Goal: Navigation & Orientation: Understand site structure

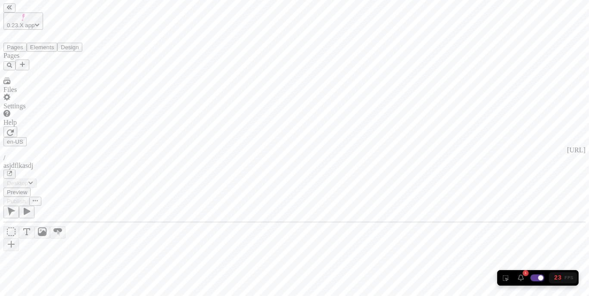
type input "/asjdflkasdj"
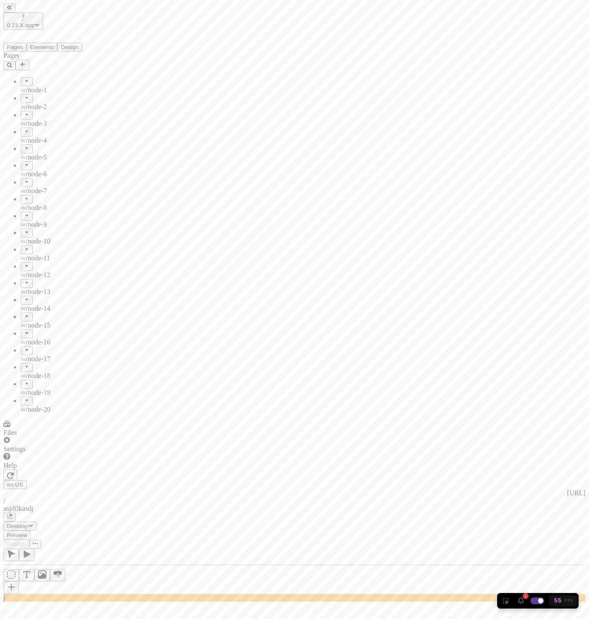
click at [537, 295] on input "checkbox" at bounding box center [537, 600] width 17 height 10
checkbox input "false"
click at [34, 178] on div "/node-7" at bounding box center [64, 186] width 86 height 17
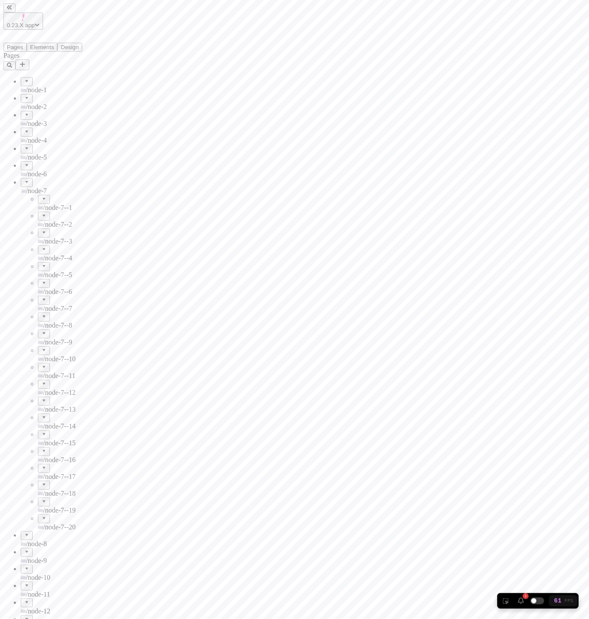
click at [34, 178] on div "/node-7" at bounding box center [64, 186] width 86 height 17
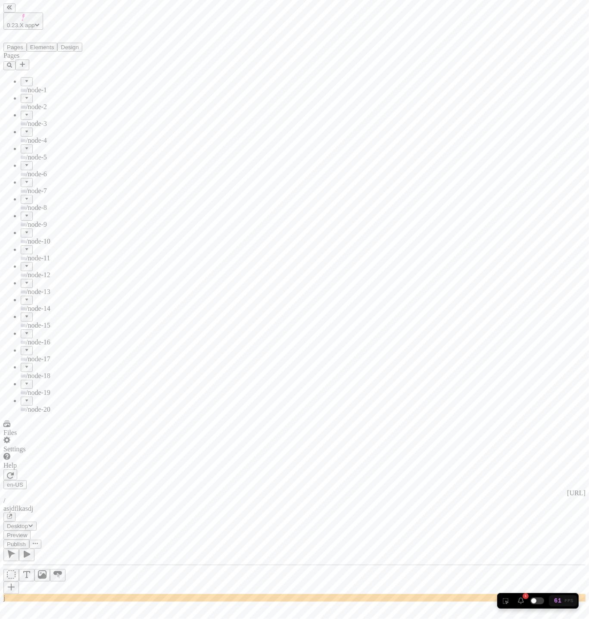
click at [34, 178] on div "/node-7" at bounding box center [64, 186] width 86 height 17
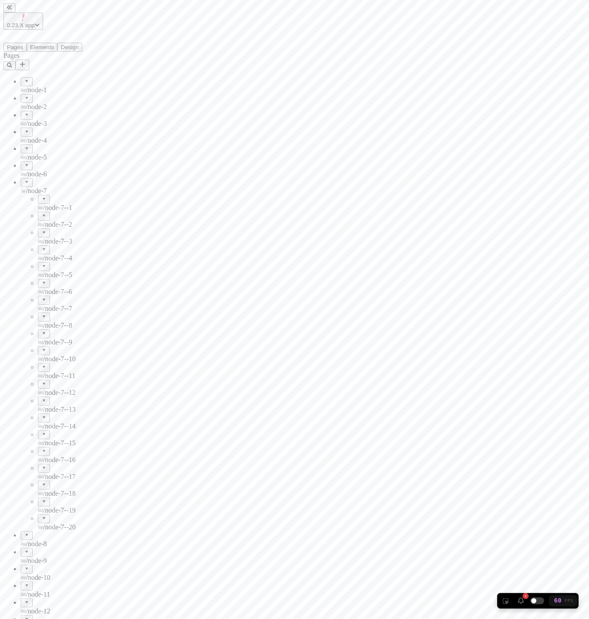
click at [43, 237] on span "/node-7--3" at bounding box center [57, 240] width 29 height 7
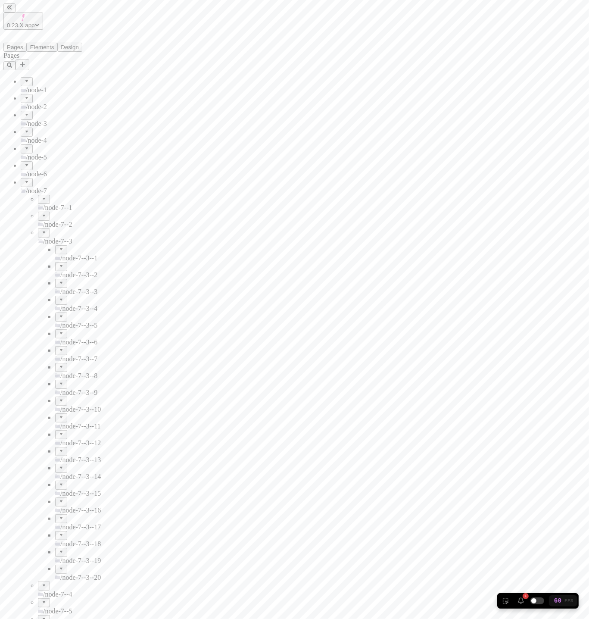
click at [43, 237] on span "/node-7--3" at bounding box center [57, 240] width 29 height 7
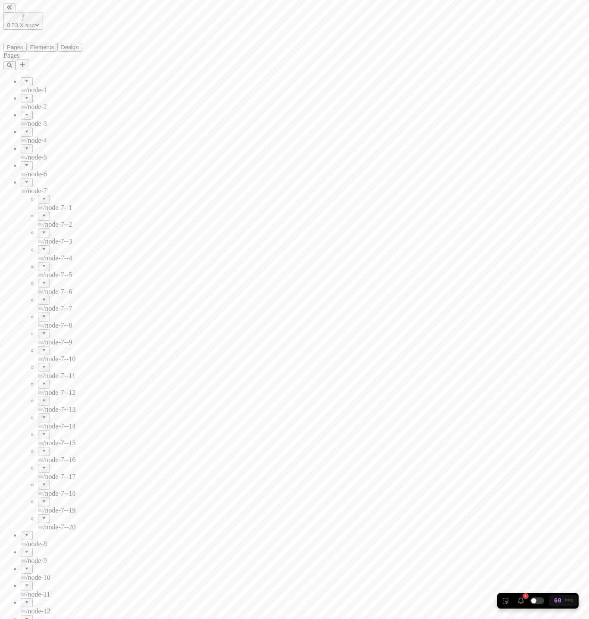
click at [43, 221] on span "/node-7--2" at bounding box center [57, 224] width 29 height 7
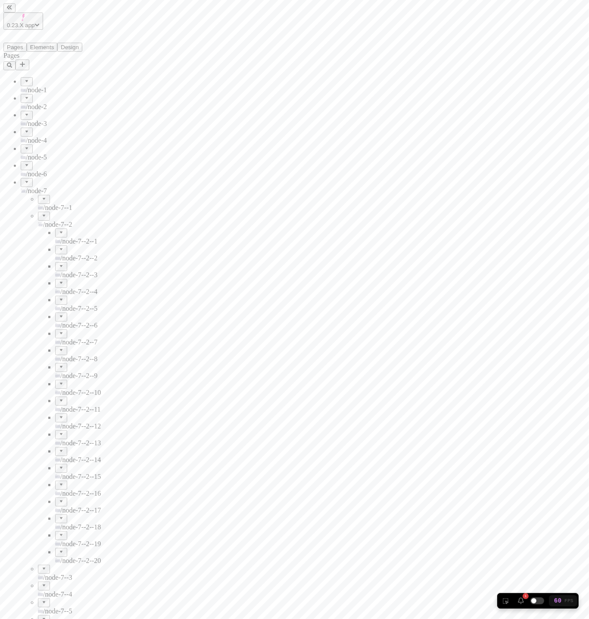
click at [43, 221] on span "/node-7--2" at bounding box center [57, 224] width 29 height 7
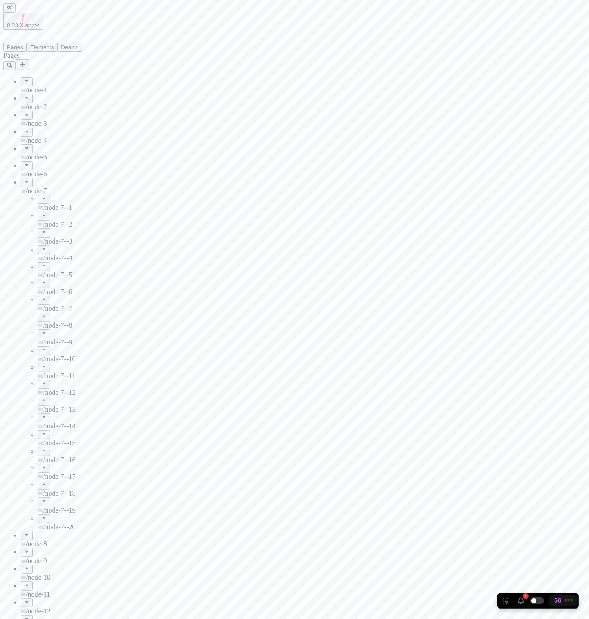
click at [38, 204] on div "/node-7--1" at bounding box center [72, 208] width 69 height 8
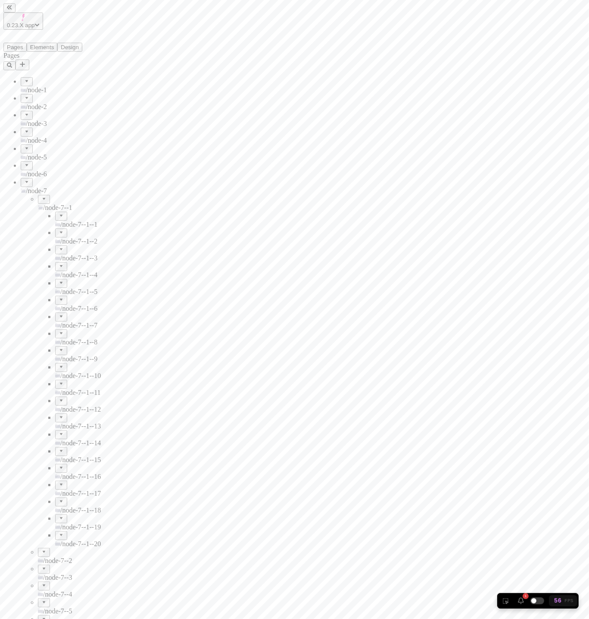
click at [38, 204] on div "/node-7--1" at bounding box center [72, 208] width 69 height 8
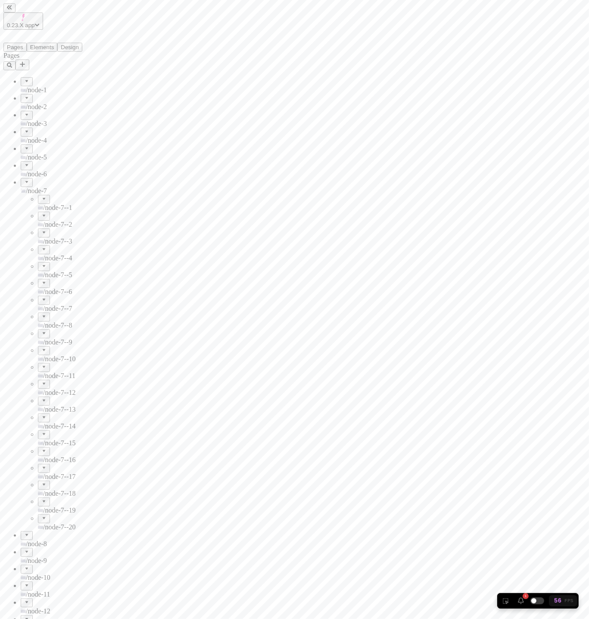
click at [21, 187] on div "/node-7" at bounding box center [64, 191] width 86 height 8
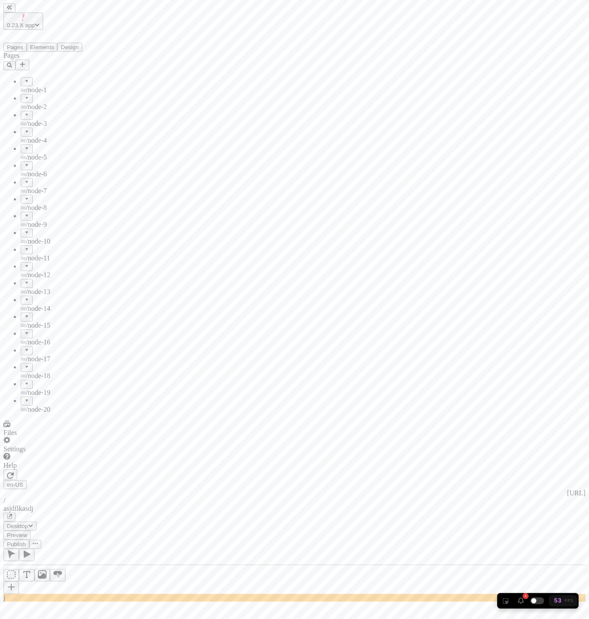
click at [21, 187] on div "/node-7" at bounding box center [64, 191] width 86 height 8
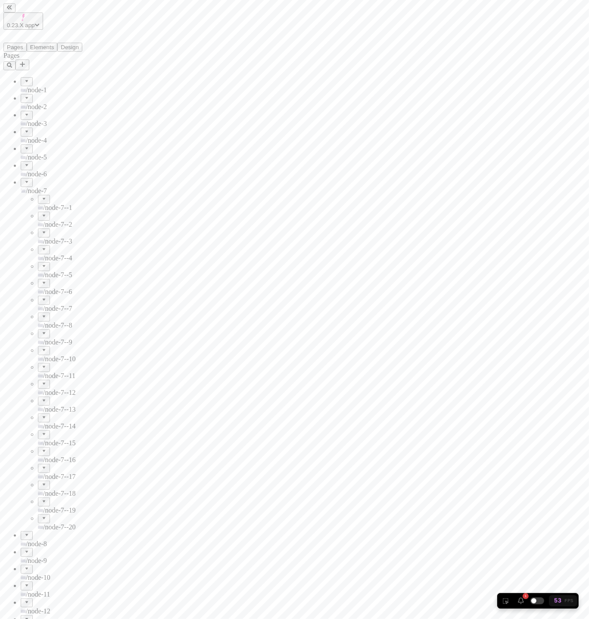
click at [39, 195] on div "/node-7--1" at bounding box center [72, 203] width 69 height 17
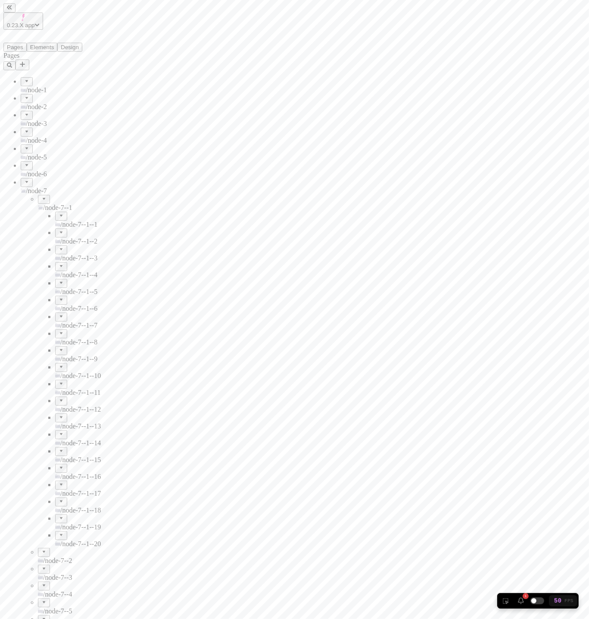
click at [60, 221] on span "/node-7--1--1" at bounding box center [78, 224] width 37 height 7
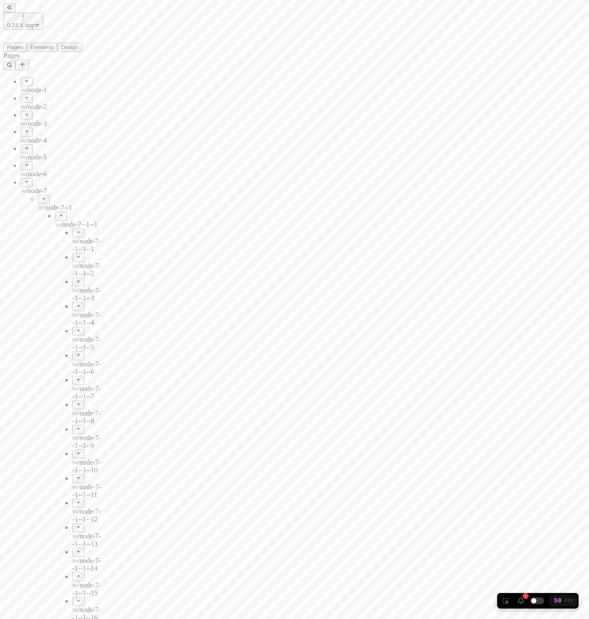
click at [72, 237] on span "/node-7--1--1--1" at bounding box center [86, 244] width 28 height 15
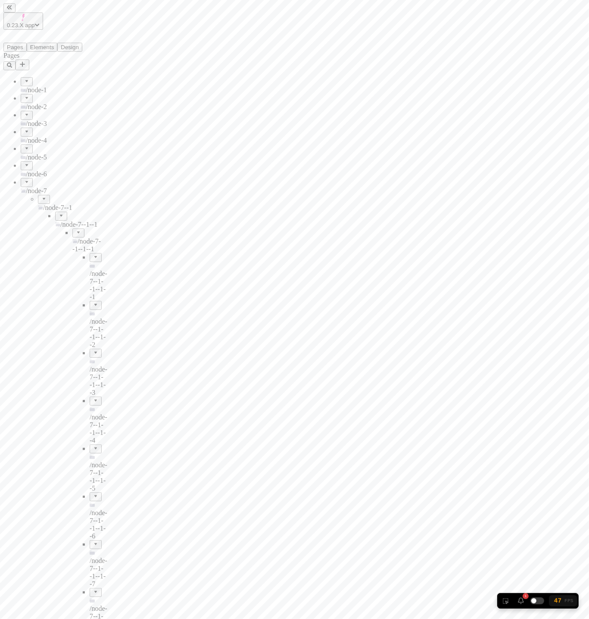
click at [72, 237] on span "/node-7--1--1--1" at bounding box center [86, 244] width 28 height 15
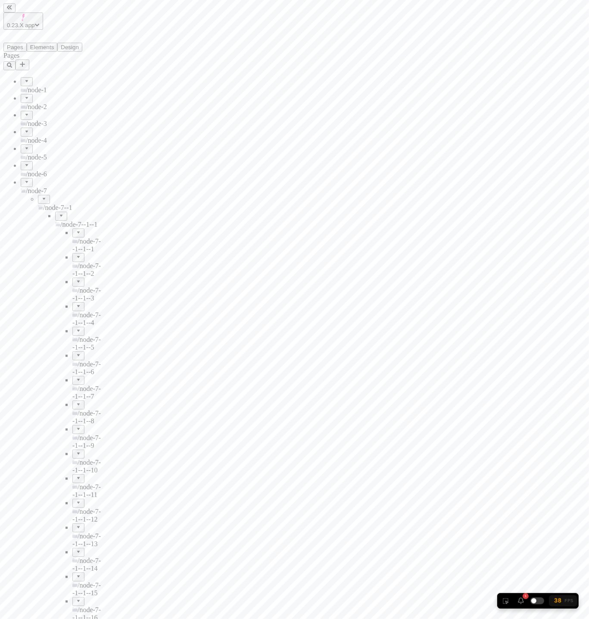
click at [72, 237] on span "/node-7--1--1--1" at bounding box center [86, 244] width 28 height 15
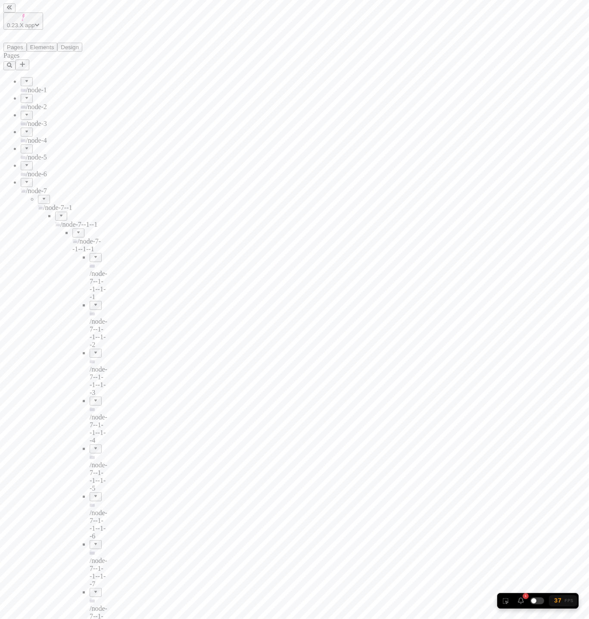
click at [72, 237] on span "/node-7--1--1--1" at bounding box center [86, 244] width 28 height 15
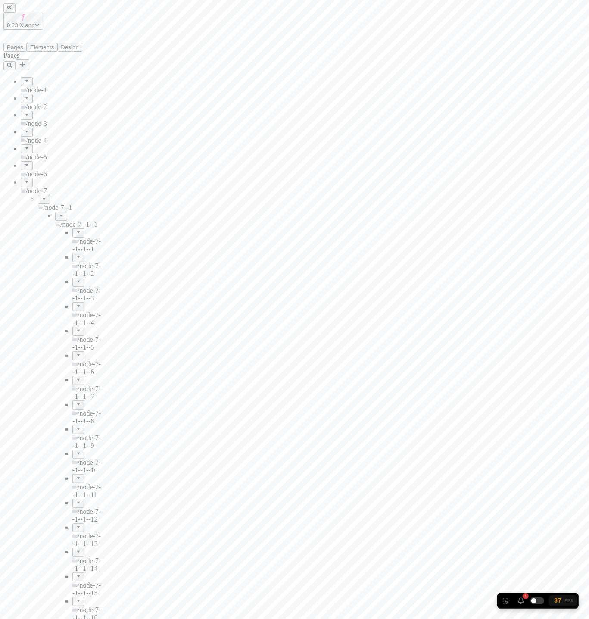
click at [72, 237] on span "/node-7--1--1--1" at bounding box center [86, 244] width 28 height 15
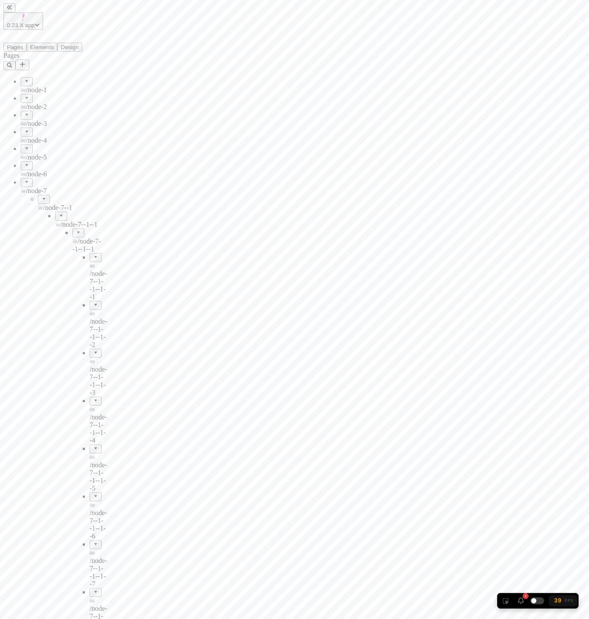
click at [24, 129] on div at bounding box center [26, 129] width 5 height 0
click at [43, 153] on span "/node-4--1" at bounding box center [57, 156] width 29 height 7
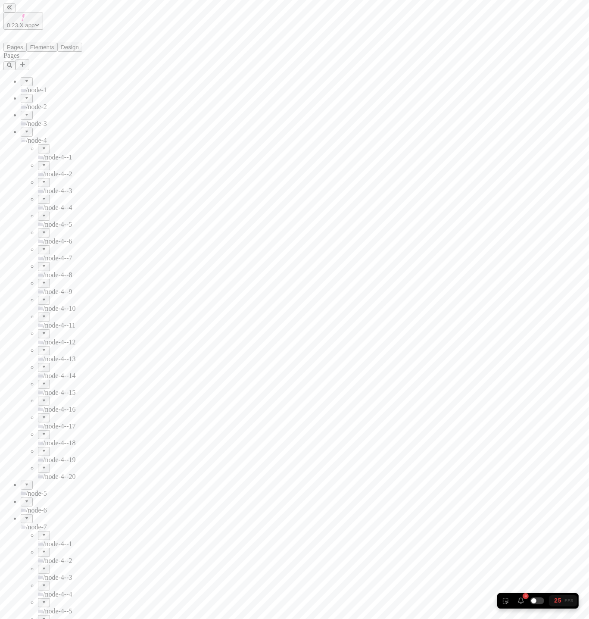
click at [43, 153] on span "/node-4--1" at bounding box center [57, 156] width 29 height 7
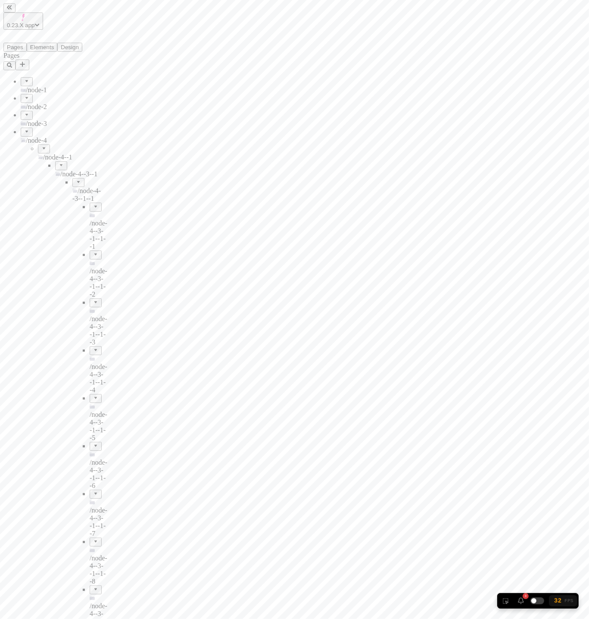
click at [43, 153] on span "/node-4--1" at bounding box center [57, 156] width 29 height 7
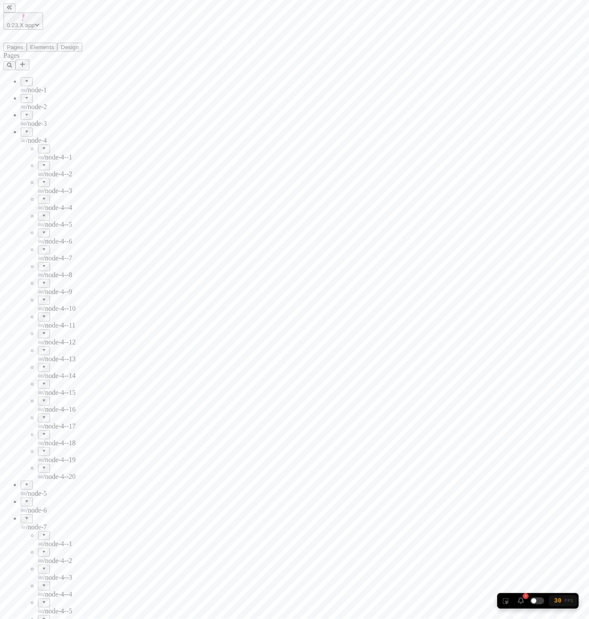
click at [48, 153] on span "/node-4--1" at bounding box center [57, 156] width 29 height 7
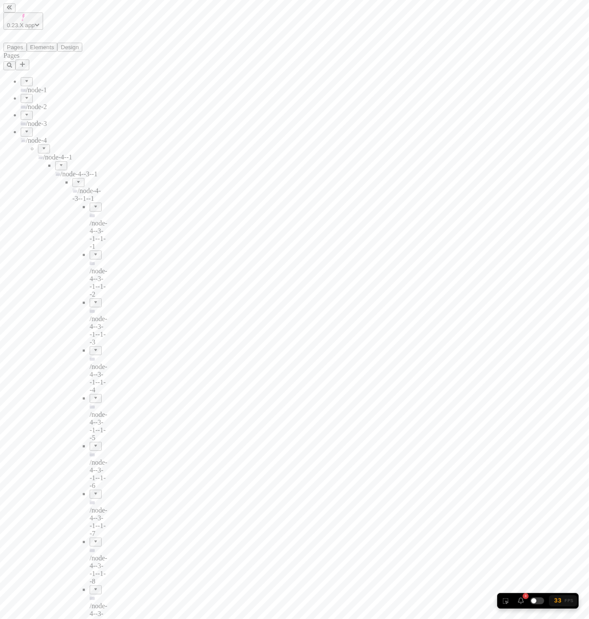
click at [72, 187] on span "/node-4--3--1--1" at bounding box center [86, 194] width 28 height 15
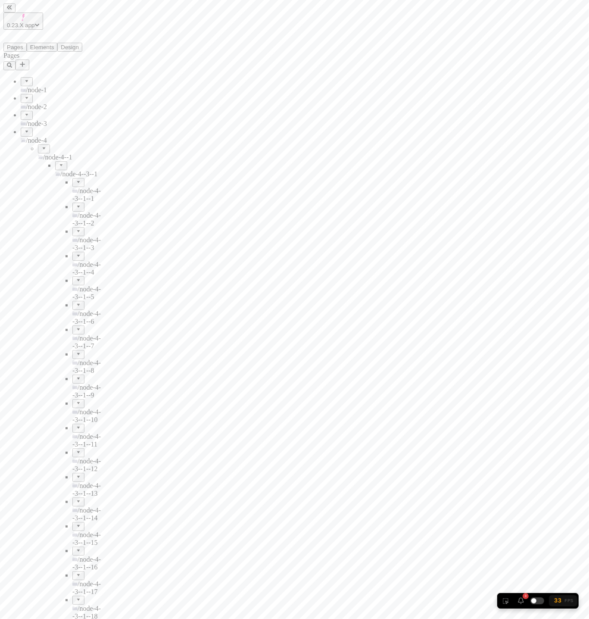
click at [60, 170] on span "/node-4--3--1" at bounding box center [78, 173] width 37 height 7
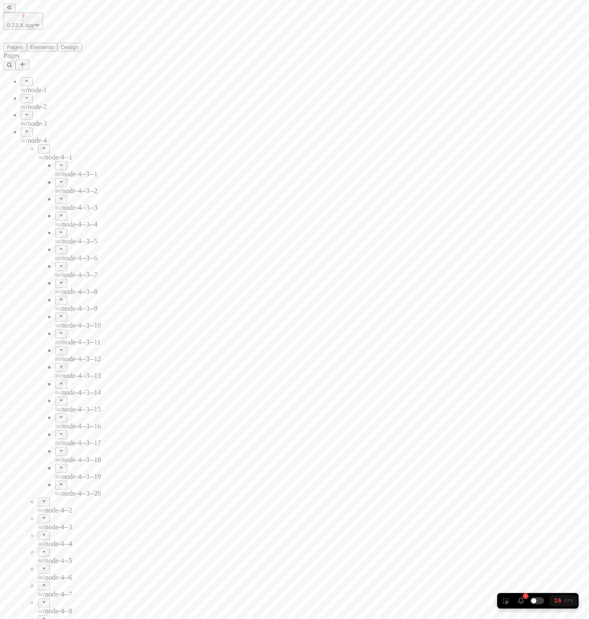
click at [49, 153] on span "/node-4--1" at bounding box center [57, 156] width 29 height 7
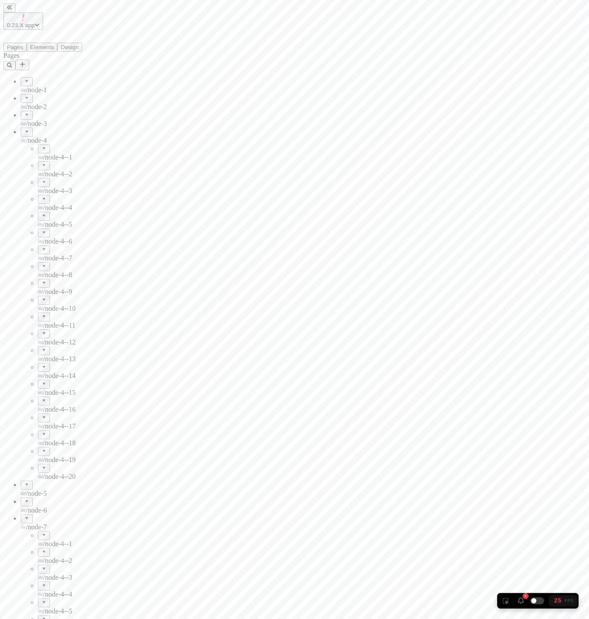
click at [37, 128] on div "/node-4" at bounding box center [64, 136] width 86 height 17
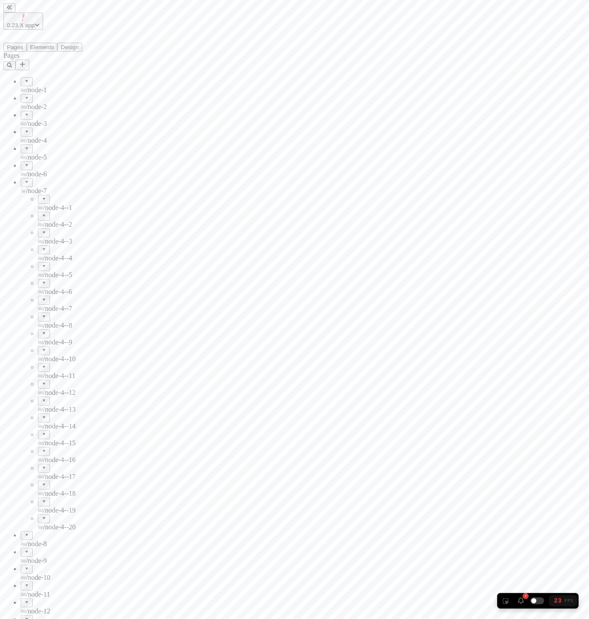
click at [27, 295] on div "/node-8" at bounding box center [64, 539] width 86 height 17
click at [37, 295] on span "/node-8" at bounding box center [36, 543] width 21 height 7
click at [34, 137] on span "/node-4" at bounding box center [36, 140] width 21 height 7
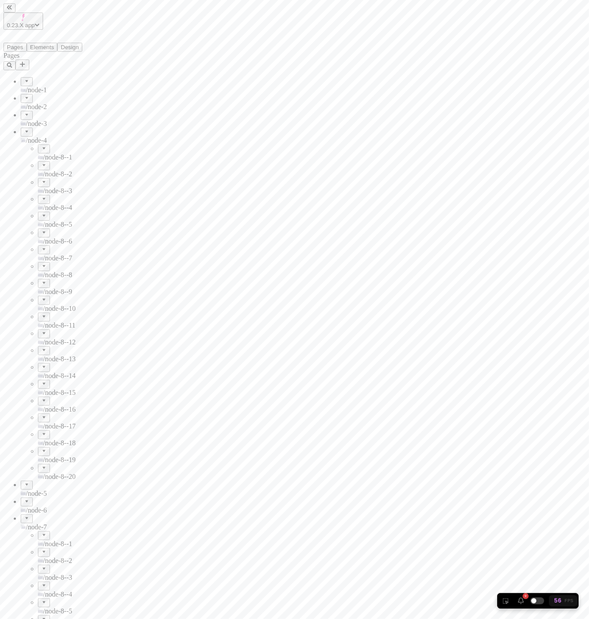
click at [37, 111] on div "/node-3" at bounding box center [64, 119] width 86 height 17
click at [39, 103] on span "/node-2" at bounding box center [36, 106] width 21 height 7
click at [33, 103] on span "/node-2" at bounding box center [36, 106] width 21 height 7
click at [38, 111] on div "/node-2--1" at bounding box center [72, 119] width 69 height 17
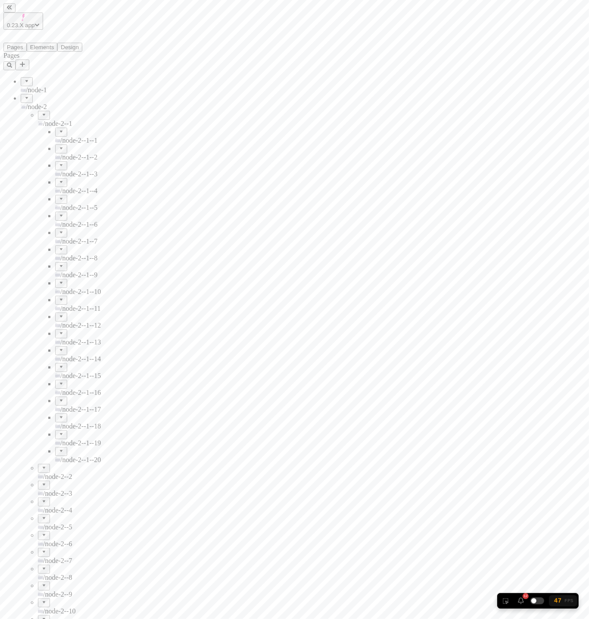
click at [46, 120] on span "/node-2--1" at bounding box center [57, 123] width 29 height 7
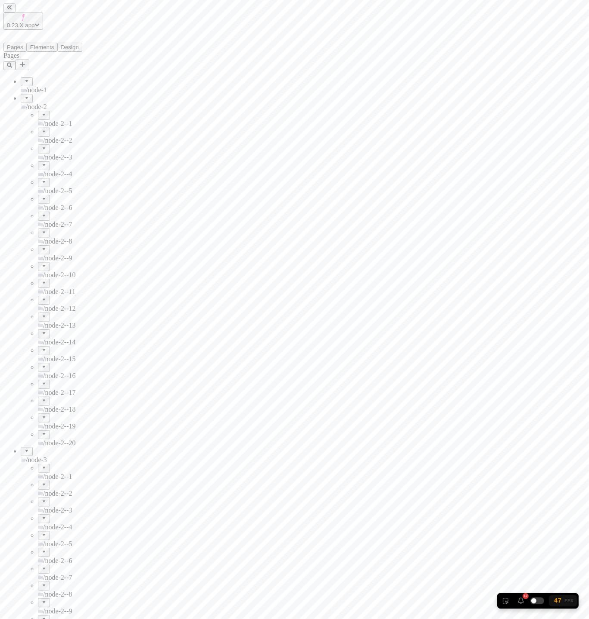
drag, startPoint x: 46, startPoint y: 87, endPoint x: 48, endPoint y: 92, distance: 5.4
click at [46, 120] on span "/node-2--1" at bounding box center [57, 123] width 29 height 7
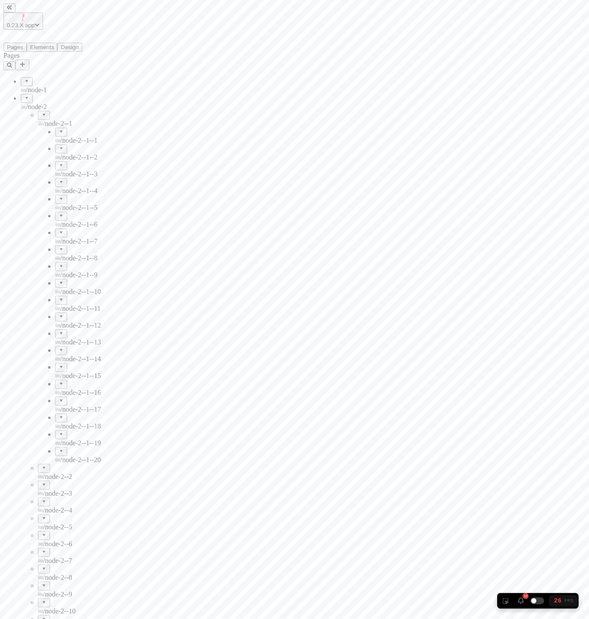
click at [60, 137] on span "/node-2--1--1" at bounding box center [78, 140] width 37 height 7
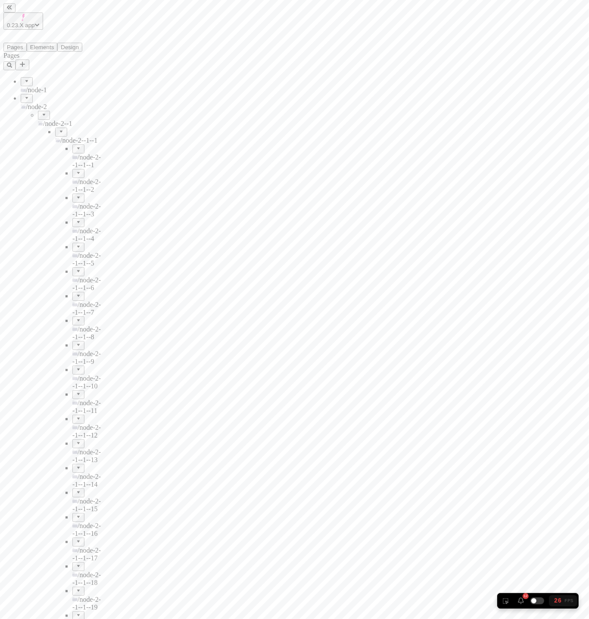
click at [21, 94] on div "/node-2" at bounding box center [64, 102] width 86 height 17
click at [24, 112] on div at bounding box center [26, 112] width 5 height 0
click at [24, 129] on div at bounding box center [26, 129] width 5 height 0
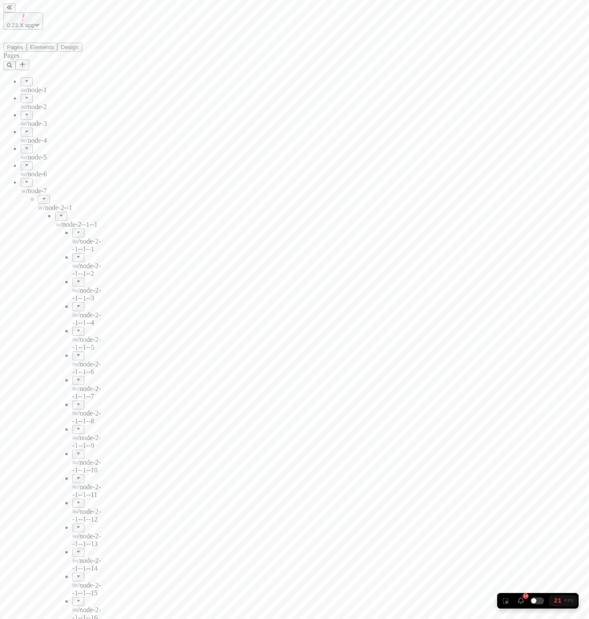
click at [24, 179] on div at bounding box center [26, 179] width 5 height 0
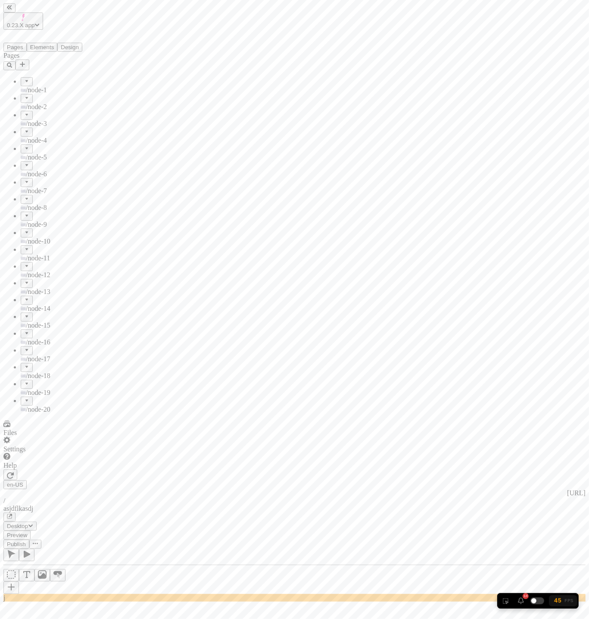
click at [24, 78] on div at bounding box center [26, 78] width 5 height 0
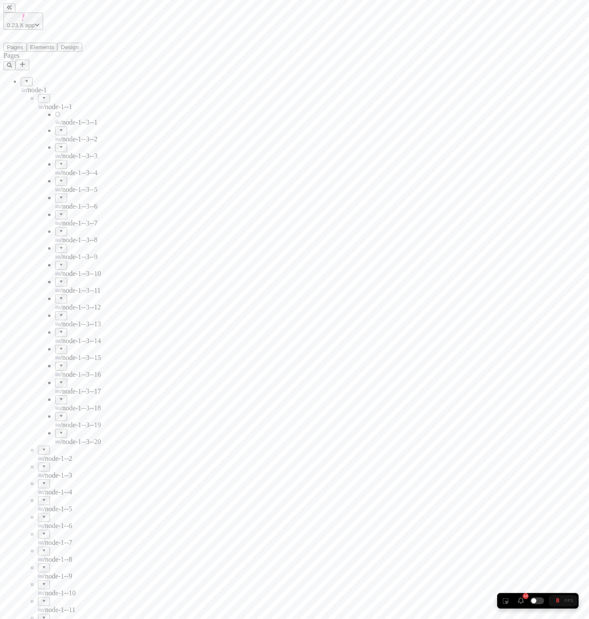
click at [41, 95] on div at bounding box center [43, 95] width 5 height 0
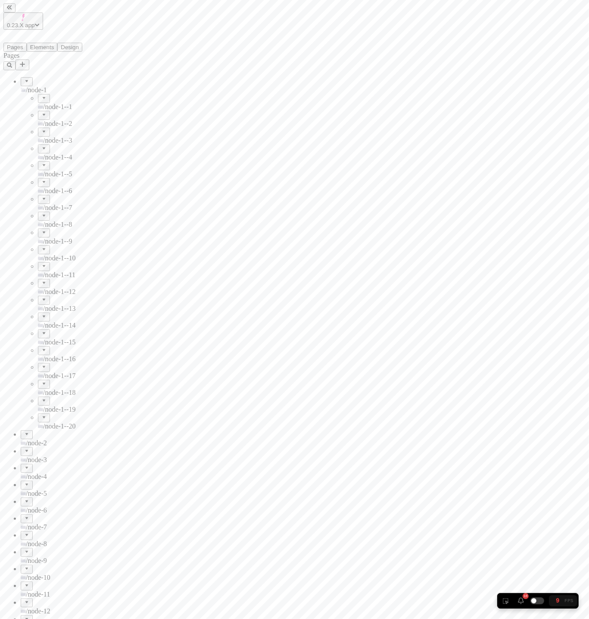
click at [24, 78] on div at bounding box center [26, 78] width 5 height 0
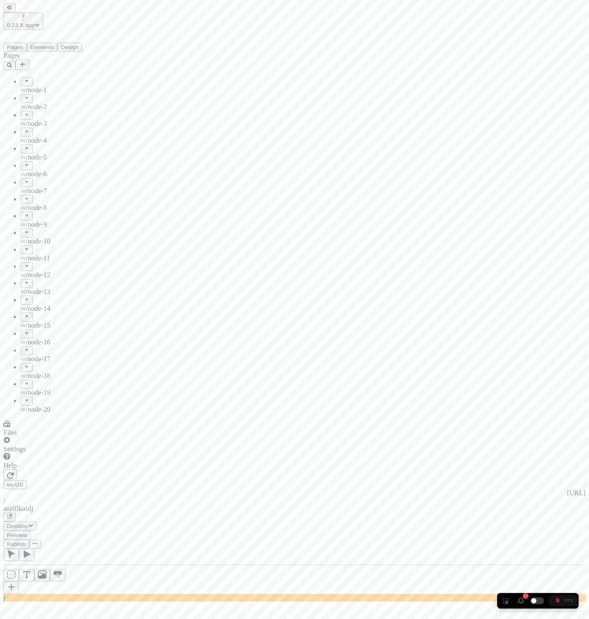
click at [24, 78] on div at bounding box center [26, 78] width 5 height 0
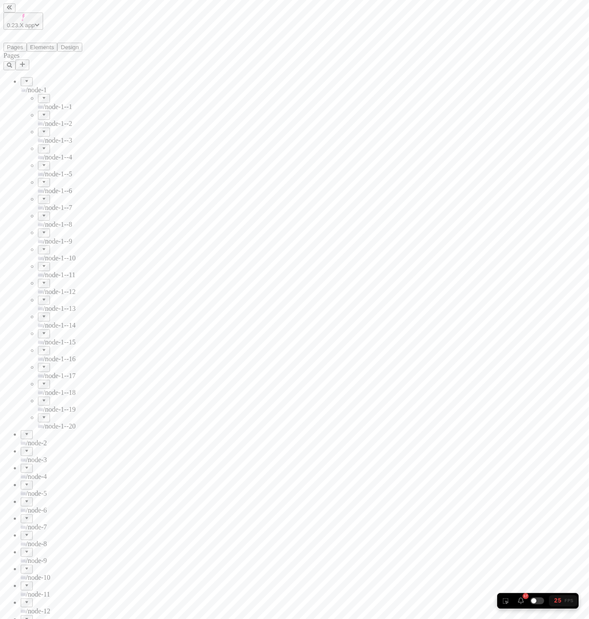
click at [24, 78] on div at bounding box center [26, 78] width 5 height 0
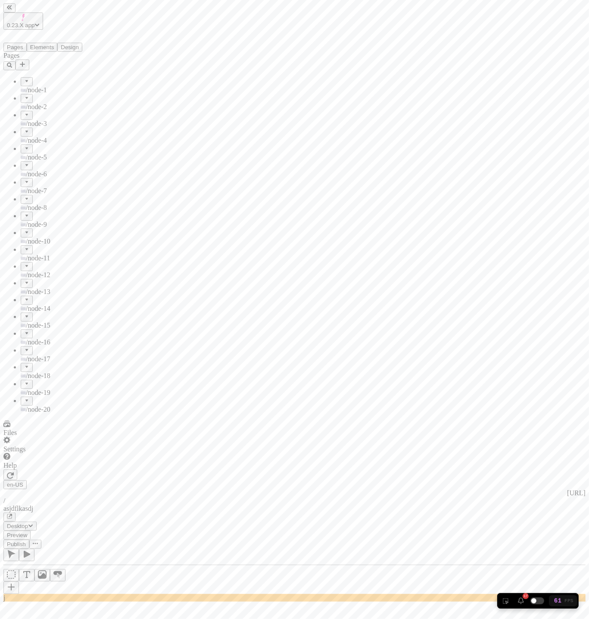
click at [59, 295] on div "Pages /node-1 /node-1--1 /node-1--3--1 /node-1--3--1--1 /node-1--3--1--2 /node-…" at bounding box center [54, 232] width 103 height 361
click at [24, 295] on div at bounding box center [26, 398] width 5 height 0
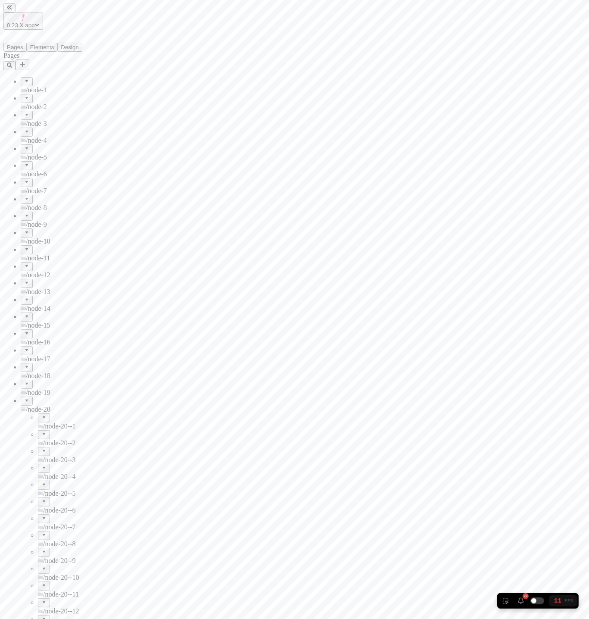
scroll to position [4, 0]
click at [24, 295] on div at bounding box center [26, 398] width 5 height 0
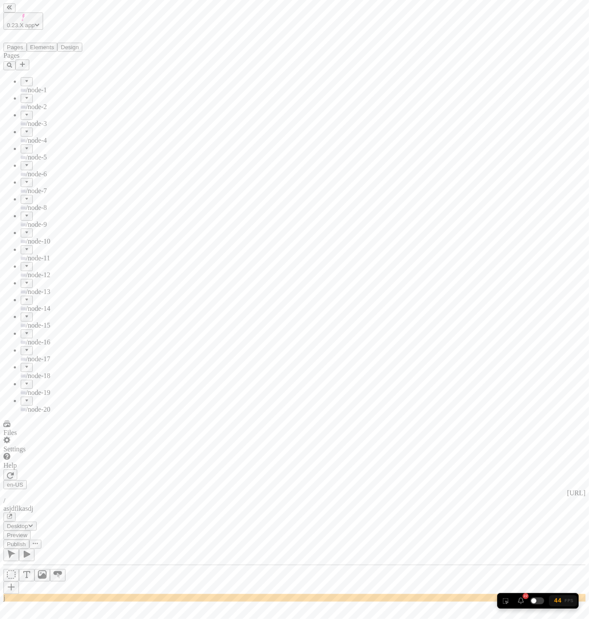
scroll to position [0, 0]
click at [24, 295] on div at bounding box center [26, 398] width 5 height 0
